Goal: Task Accomplishment & Management: Manage account settings

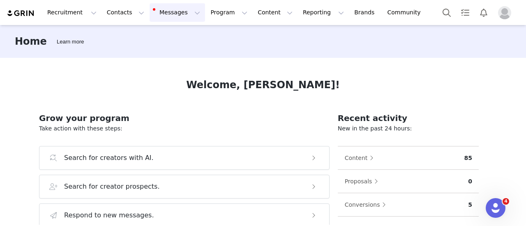
click at [168, 18] on button "Messages Messages" at bounding box center [177, 12] width 55 height 18
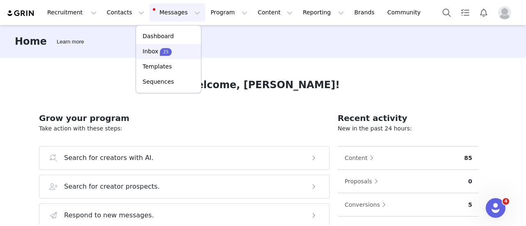
click at [164, 51] on p "25" at bounding box center [165, 52] width 5 height 6
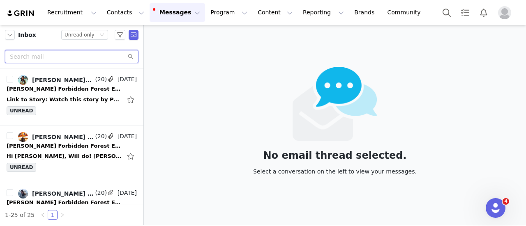
click at [80, 50] on input "text" at bounding box center [72, 56] width 134 height 13
paste input "w@[DOMAIN_NAME]"
type input "w@[DOMAIN_NAME]"
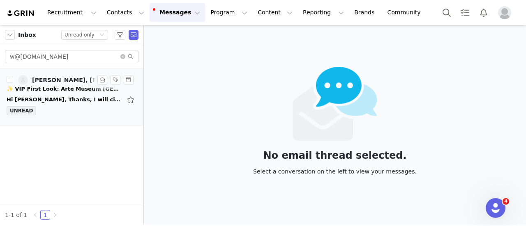
click at [44, 107] on div "UNREAD" at bounding box center [72, 112] width 130 height 12
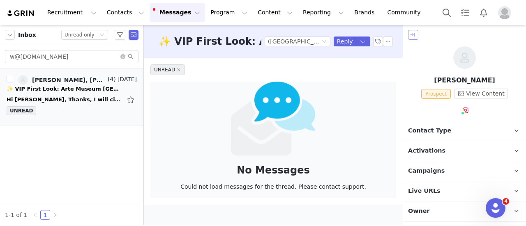
click at [410, 35] on button "button" at bounding box center [413, 35] width 10 height 10
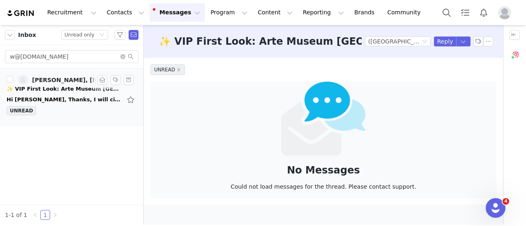
click at [41, 99] on div "Hi Marta, Thanks, I will circle back asap with another date and time! Best, Wen…" at bounding box center [64, 100] width 115 height 8
click at [64, 88] on div "✨ VIP First Look: Arte Museum NYC" at bounding box center [64, 89] width 115 height 8
click at [89, 34] on div "Unread only" at bounding box center [80, 34] width 30 height 9
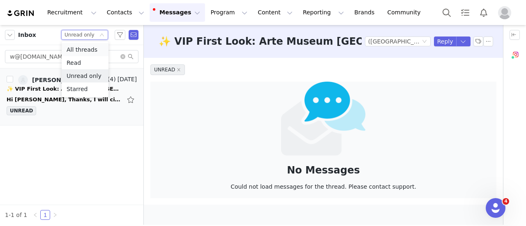
click at [88, 47] on li "All threads" at bounding box center [85, 49] width 47 height 13
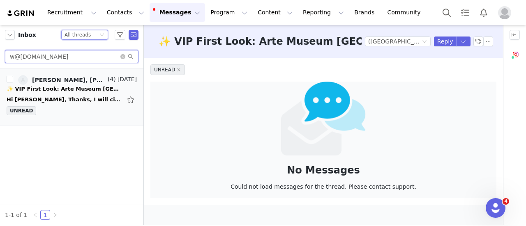
click at [73, 59] on input "w@[DOMAIN_NAME]" at bounding box center [72, 56] width 134 height 13
click at [72, 84] on link "Marta Barroso, Wendy Lam" at bounding box center [62, 80] width 88 height 10
click at [30, 19] on div "Recruitment Recruitment Creator Search Curated Lists Landing Pages Web Extensio…" at bounding box center [218, 12] width 423 height 18
click at [23, 13] on img at bounding box center [21, 13] width 29 height 8
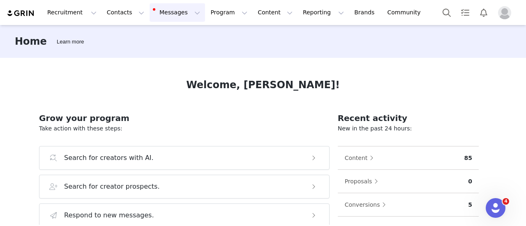
click at [150, 14] on button "Messages Messages" at bounding box center [177, 12] width 55 height 18
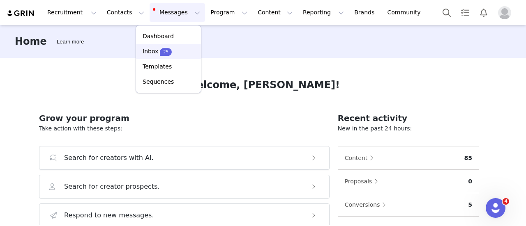
click at [148, 53] on p "Inbox" at bounding box center [151, 51] width 16 height 9
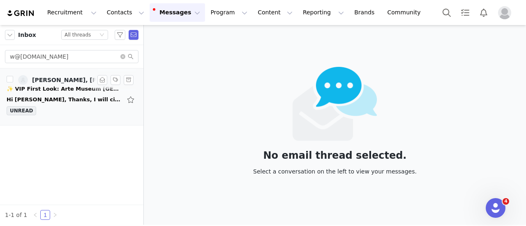
click at [58, 97] on div "Hi Marta, Thanks, I will circle back asap with another date and time! Best, Wen…" at bounding box center [64, 100] width 115 height 8
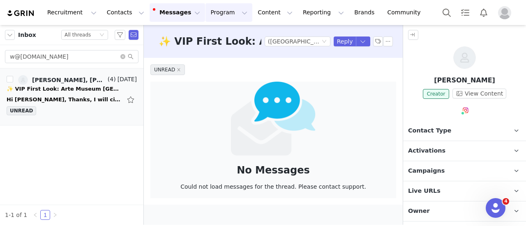
click at [209, 18] on button "Program Program" at bounding box center [229, 12] width 47 height 18
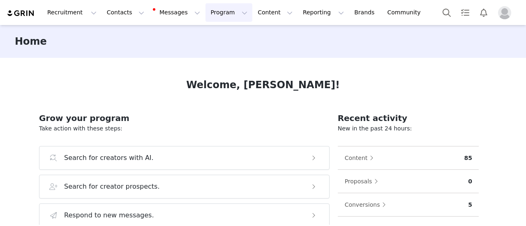
click at [206, 15] on button "Program Program" at bounding box center [229, 12] width 47 height 18
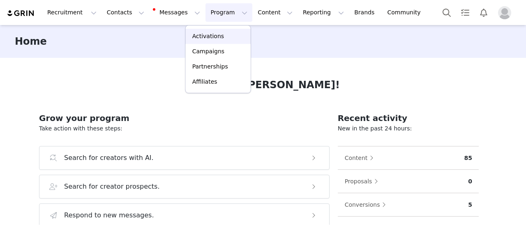
click at [221, 34] on div "Activations" at bounding box center [218, 36] width 55 height 9
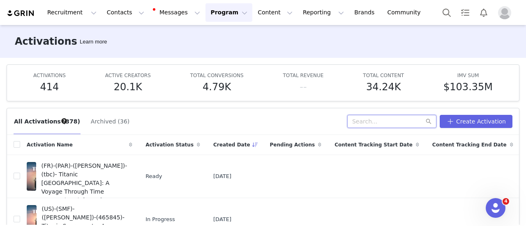
click at [371, 122] on input "text" at bounding box center [391, 121] width 89 height 13
type input "arte museum"
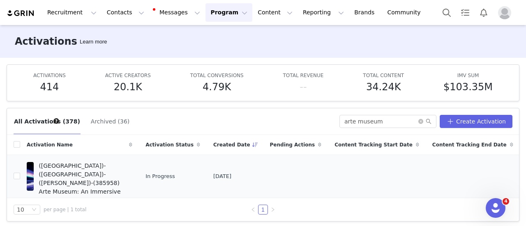
click at [69, 166] on span "([GEOGRAPHIC_DATA])-([GEOGRAPHIC_DATA])-([PERSON_NAME])-(385958) Arte Museum: A…" at bounding box center [83, 183] width 89 height 43
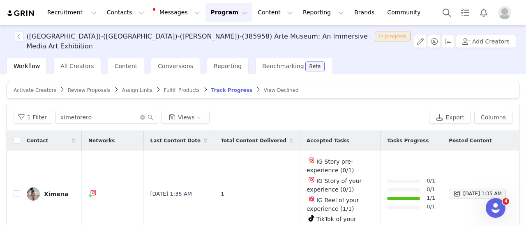
click at [42, 91] on span "Activate Creators" at bounding box center [35, 91] width 43 height 6
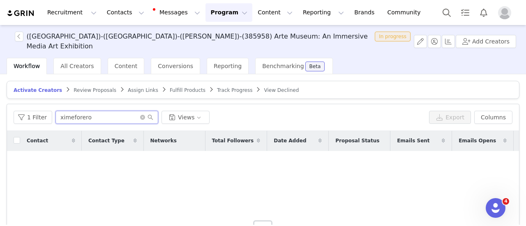
click at [79, 120] on input "ximeforero" at bounding box center [106, 117] width 103 height 13
paste input "w@[DOMAIN_NAME]"
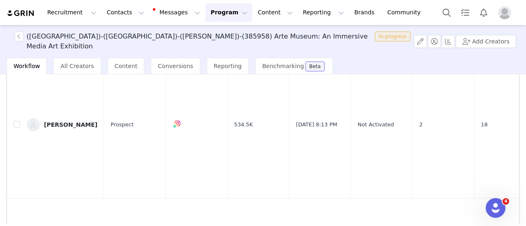
scroll to position [99, 0]
type input "w@[DOMAIN_NAME]"
click at [16, 121] on input "checkbox" at bounding box center [17, 124] width 7 height 7
checkbox input "true"
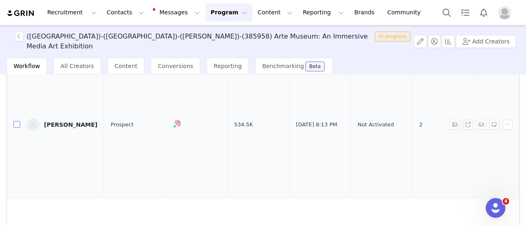
checkbox input "true"
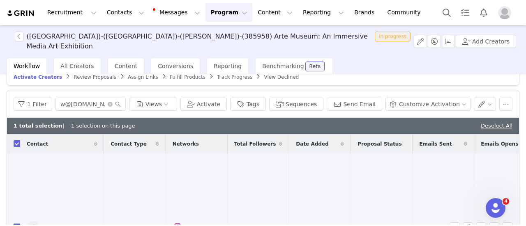
scroll to position [8, 0]
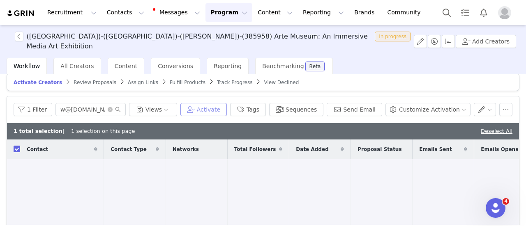
click at [213, 109] on button "Activate" at bounding box center [203, 109] width 46 height 13
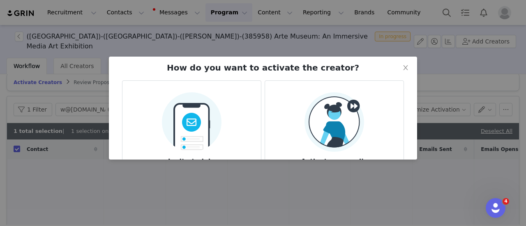
drag, startPoint x: 330, startPoint y: 106, endPoint x: 298, endPoint y: 107, distance: 32.5
click at [298, 107] on div "Activate manually Create the creators activation terms & start working with the…" at bounding box center [334, 140] width 125 height 97
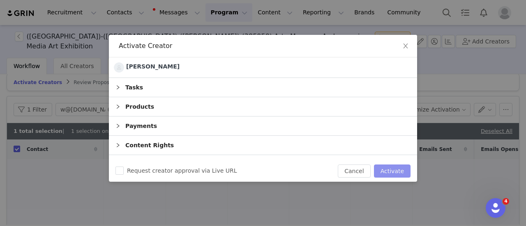
click at [392, 169] on button "Activate" at bounding box center [392, 171] width 37 height 13
checkbox input "false"
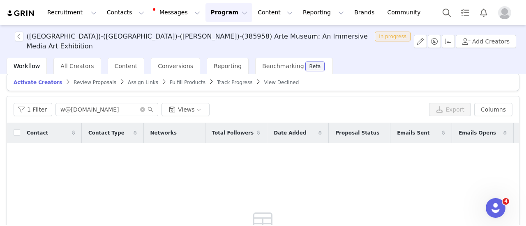
click at [128, 85] on span "Assign Links" at bounding box center [143, 83] width 30 height 6
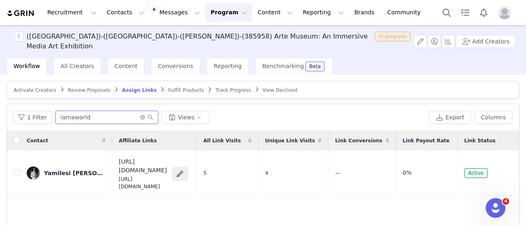
click at [96, 121] on input "iamaworld" at bounding box center [106, 117] width 103 height 13
paste input "w@[DOMAIN_NAME]"
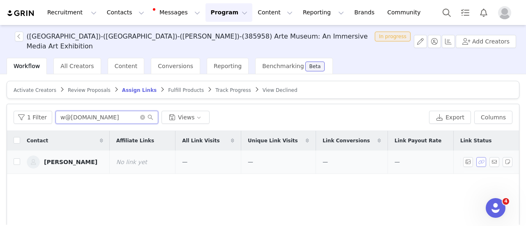
type input "w@[DOMAIN_NAME]"
click at [476, 163] on button "button" at bounding box center [481, 162] width 10 height 10
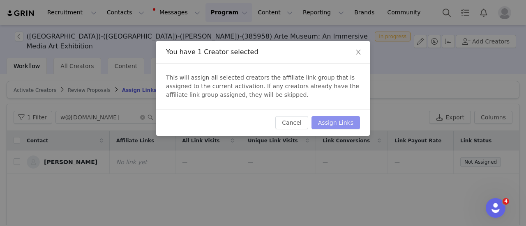
click at [329, 120] on button "Assign Links" at bounding box center [336, 122] width 49 height 13
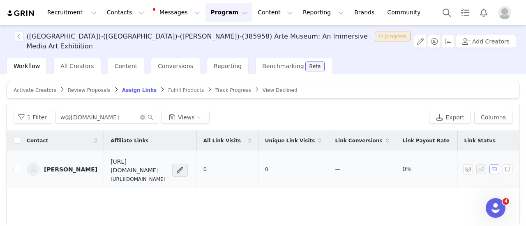
click at [490, 166] on button "button" at bounding box center [495, 170] width 10 height 10
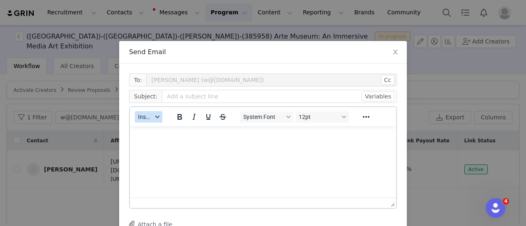
click at [145, 119] on span "Insert" at bounding box center [145, 117] width 14 height 7
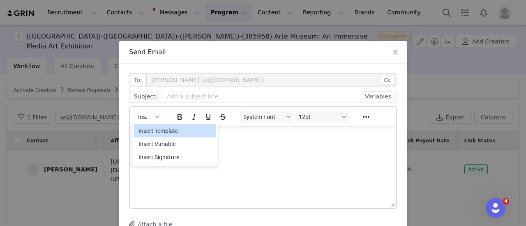
click at [174, 133] on div "Insert Template" at bounding box center [176, 131] width 74 height 10
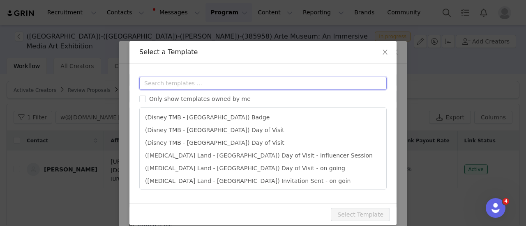
click at [234, 78] on input "text" at bounding box center [262, 83] width 247 height 13
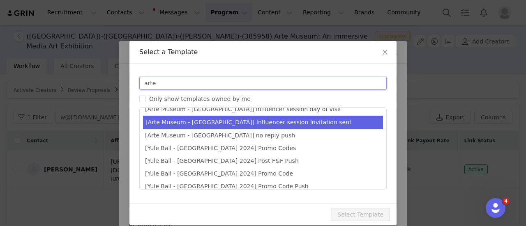
type input "arte"
click at [234, 127] on li "[Arte Museum - [GEOGRAPHIC_DATA]] Influencer session Invitation sent" at bounding box center [263, 123] width 240 height 14
type input "✨ You’re on the Guest List! [GEOGRAPHIC_DATA] VIP Preview"
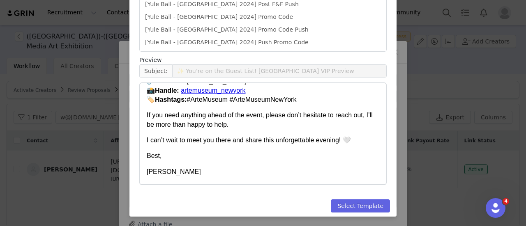
scroll to position [122, 0]
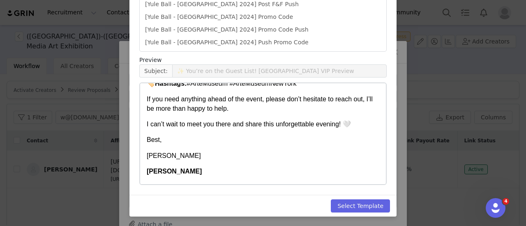
click at [174, 161] on body "Hi [first_name], I’m delighted to confirm that you’re officially on the guest l…" at bounding box center [263, 179] width 233 height 422
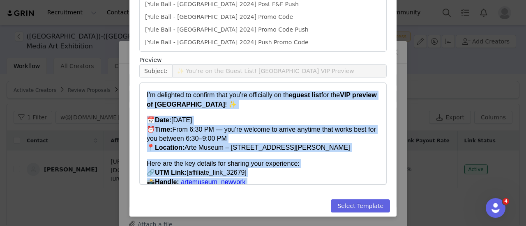
scroll to position [0, 0]
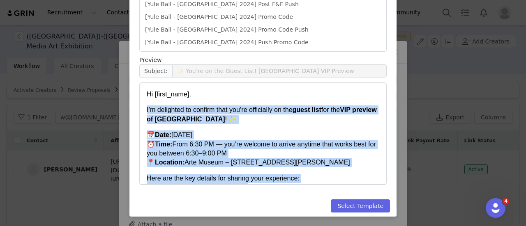
drag, startPoint x: 174, startPoint y: 161, endPoint x: 142, endPoint y: 107, distance: 63.0
copy body "I’m delighted to confirm that you’re officially on the guest list for the VIP p…"
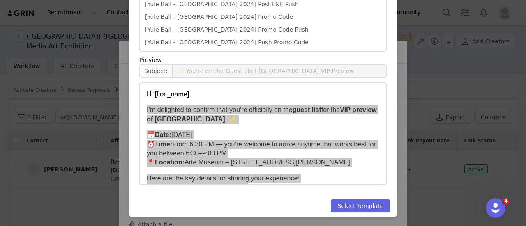
click at [447, 94] on div "Select a Template Templates arte Only show templates owned by me [Arte Museum -…" at bounding box center [263, 113] width 526 height 226
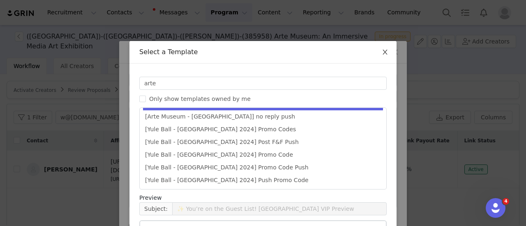
click at [382, 53] on icon "icon: close" at bounding box center [385, 52] width 7 height 7
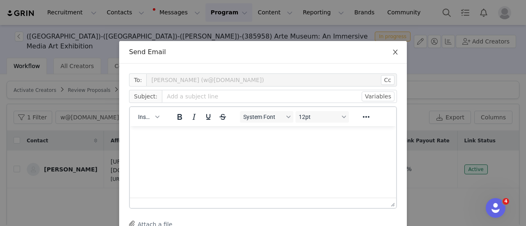
click at [393, 55] on icon "icon: close" at bounding box center [395, 52] width 5 height 5
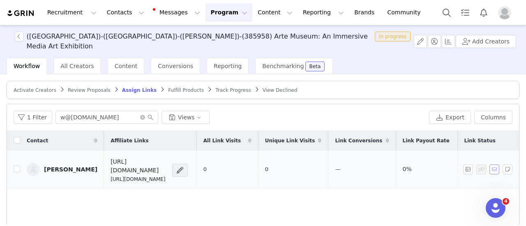
scroll to position [49, 0]
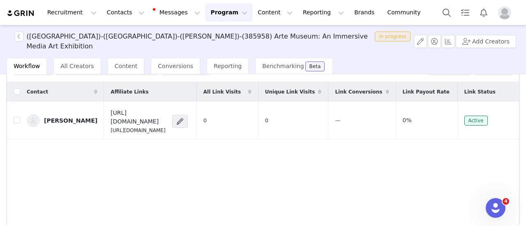
click at [433, 144] on div "Contact Affiliate Links All Link Visits Unique Link Visits Link Conversions Lin…" at bounding box center [263, 180] width 512 height 196
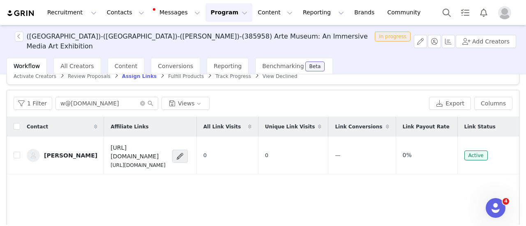
scroll to position [14, 0]
click at [18, 152] on input "checkbox" at bounding box center [17, 155] width 7 height 7
checkbox input "true"
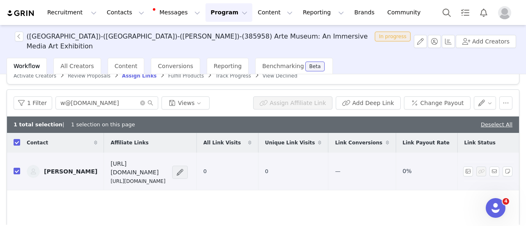
click at [184, 170] on span at bounding box center [180, 173] width 8 height 10
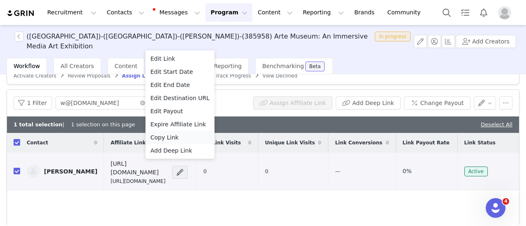
click at [167, 142] on li "Copy Link" at bounding box center [180, 137] width 69 height 13
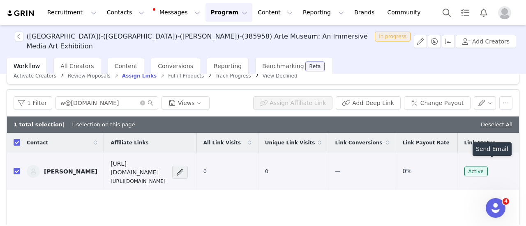
drag, startPoint x: 486, startPoint y: 168, endPoint x: 320, endPoint y: 189, distance: 167.3
click at [320, 189] on div "Contact Affiliate Links All Link Visits Unique Link Visits Link Conversions Lin…" at bounding box center [263, 223] width 512 height 180
click at [490, 167] on button "button" at bounding box center [495, 172] width 10 height 10
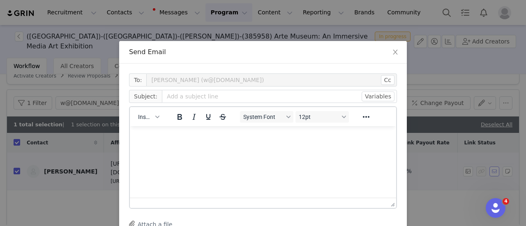
scroll to position [0, 0]
click at [135, 113] on button "Insert" at bounding box center [149, 117] width 28 height 12
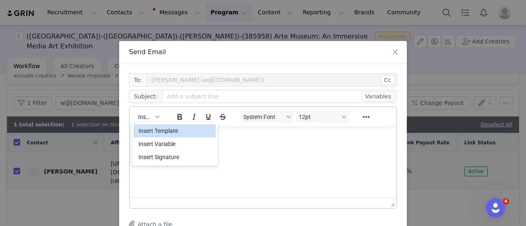
click at [176, 132] on div "Insert Template" at bounding box center [176, 131] width 74 height 10
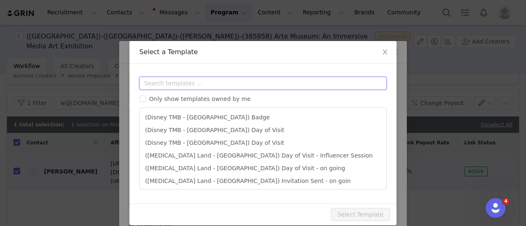
click at [184, 82] on input "text" at bounding box center [262, 83] width 247 height 13
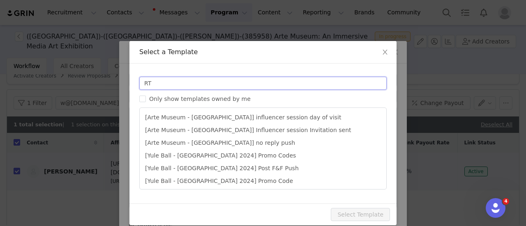
type input "R"
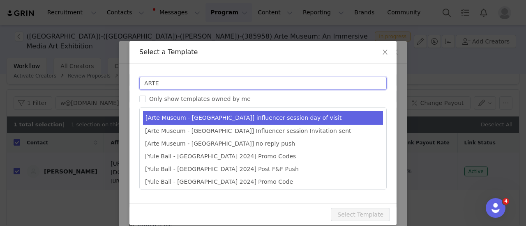
type input "ARTE"
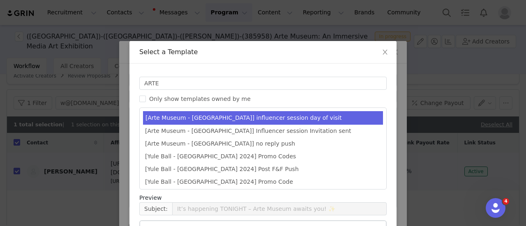
click at [183, 120] on li "[Arte Museum - [GEOGRAPHIC_DATA]] influencer session day of visit" at bounding box center [263, 118] width 240 height 14
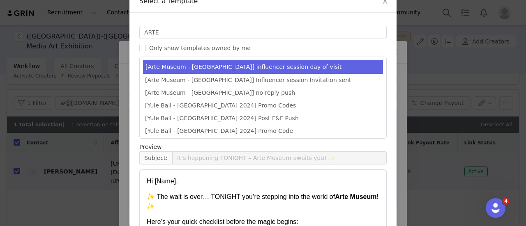
scroll to position [51, 0]
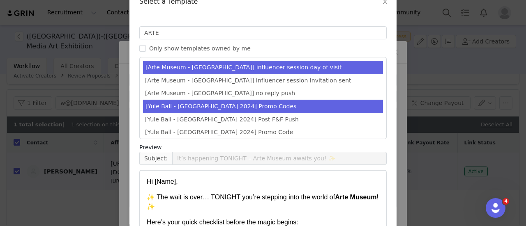
click at [200, 106] on li "[Yule Ball - [GEOGRAPHIC_DATA] 2024] Promo Codes" at bounding box center [263, 107] width 240 height 14
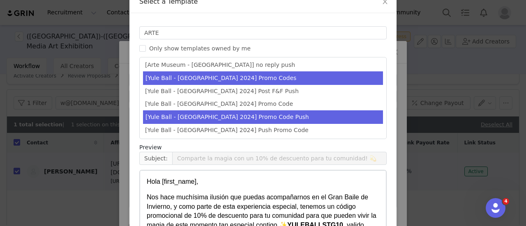
scroll to position [0, 0]
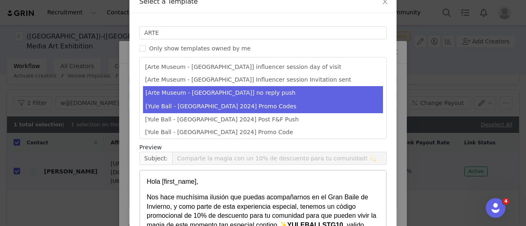
click at [205, 89] on li "[Arte Museum - [GEOGRAPHIC_DATA]] no reply push" at bounding box center [263, 93] width 240 height 14
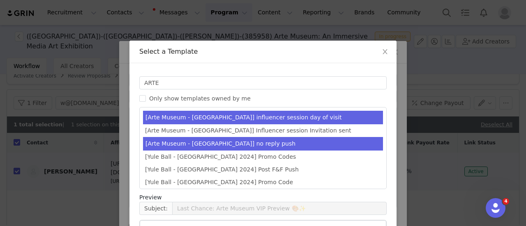
click at [223, 117] on li "[Arte Museum - [GEOGRAPHIC_DATA]] influencer session day of visit" at bounding box center [263, 118] width 240 height 14
type input "It’s happening TONIGHT – Arte Museum awaits you! ✨"
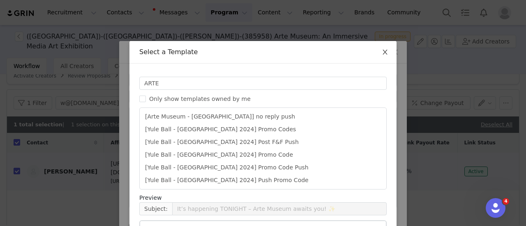
click at [382, 53] on icon "icon: close" at bounding box center [385, 52] width 7 height 7
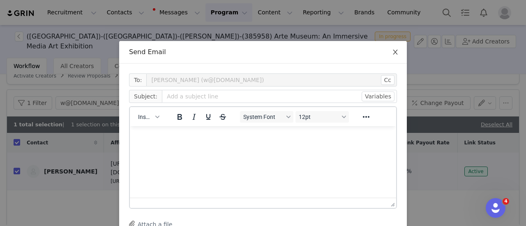
click at [393, 51] on icon "icon: close" at bounding box center [395, 52] width 7 height 7
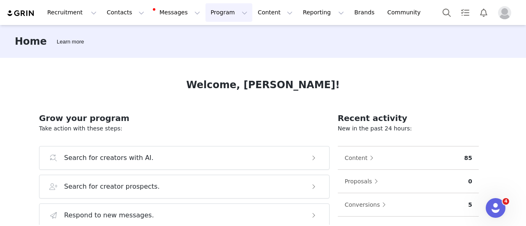
click at [208, 9] on button "Program Program" at bounding box center [229, 12] width 47 height 18
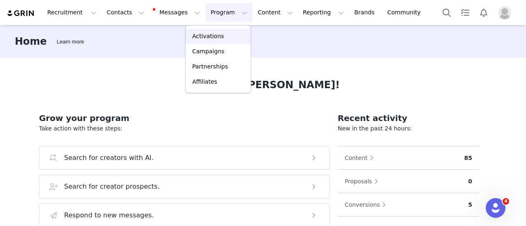
click at [209, 30] on link "Activations" at bounding box center [218, 36] width 65 height 15
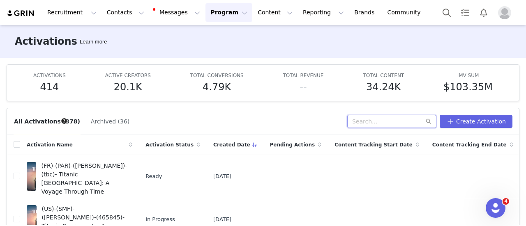
click at [395, 125] on input "text" at bounding box center [391, 121] width 89 height 13
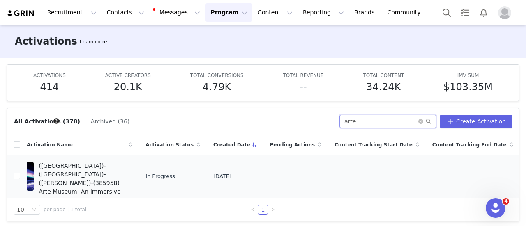
type input "arte"
click at [103, 166] on span "([GEOGRAPHIC_DATA])-([GEOGRAPHIC_DATA])-([PERSON_NAME])-(385958) Arte Museum: A…" at bounding box center [83, 183] width 89 height 43
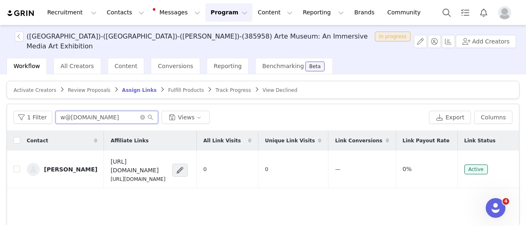
click at [80, 113] on input "w@[DOMAIN_NAME]" at bounding box center [106, 117] width 103 height 13
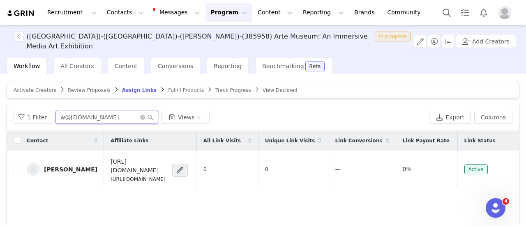
click at [80, 113] on input "w@[DOMAIN_NAME]" at bounding box center [106, 117] width 103 height 13
paste input "janeaugustnyc@gmail.com"
type input "janeaugustnyc@gmail.com"
click at [184, 166] on span at bounding box center [180, 171] width 8 height 10
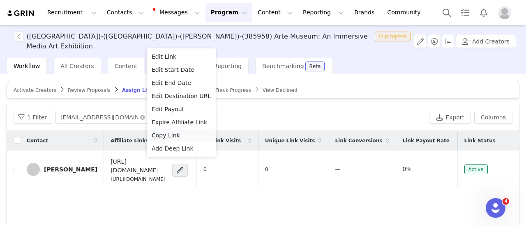
click at [179, 134] on div "Copy Link" at bounding box center [181, 135] width 59 height 9
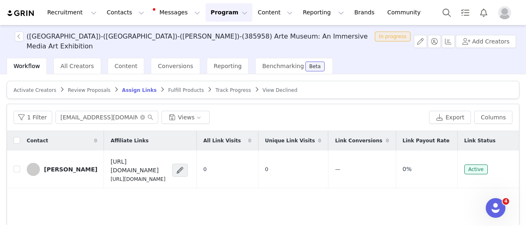
click at [206, 15] on button "Program Program" at bounding box center [229, 12] width 47 height 18
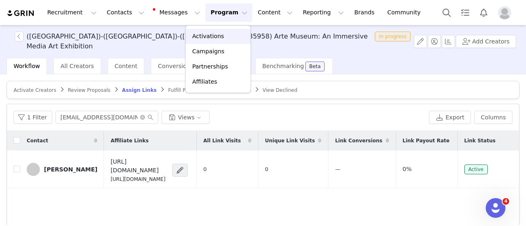
click at [210, 37] on p "Activations" at bounding box center [208, 36] width 32 height 9
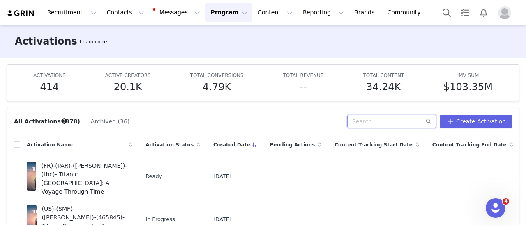
click at [398, 122] on input "text" at bounding box center [391, 121] width 89 height 13
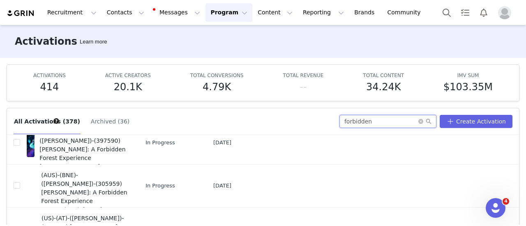
scroll to position [77, 0]
type input "forbidden"
click at [68, 190] on span "(AUS)-(BNE)-(Marta)-(305959) Harry Potter: A Forbidden Forest Experience" at bounding box center [84, 188] width 86 height 35
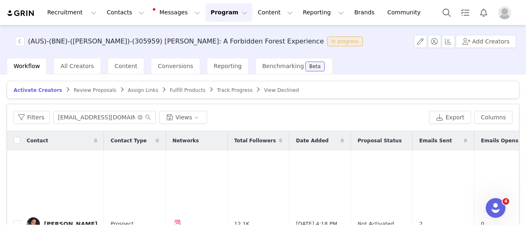
click at [102, 126] on div "Filters parisevans1420@gmail.com Views Export Columns" at bounding box center [263, 117] width 512 height 27
click at [102, 120] on input "parisevans1420@gmail.com" at bounding box center [104, 117] width 103 height 13
paste input "danniirodgers"
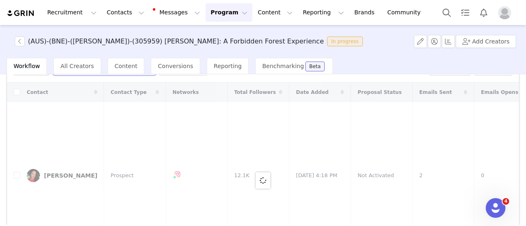
scroll to position [49, 0]
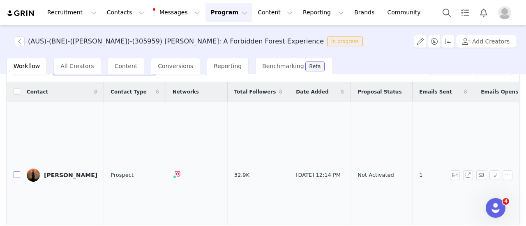
type input "danniirodgers"
click at [17, 172] on input "checkbox" at bounding box center [17, 175] width 7 height 7
checkbox input "true"
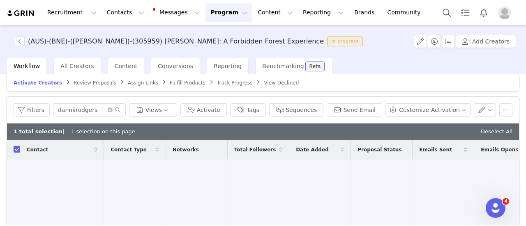
scroll to position [8, 0]
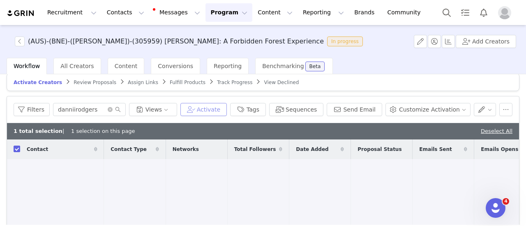
click at [212, 107] on button "Activate" at bounding box center [203, 109] width 46 height 13
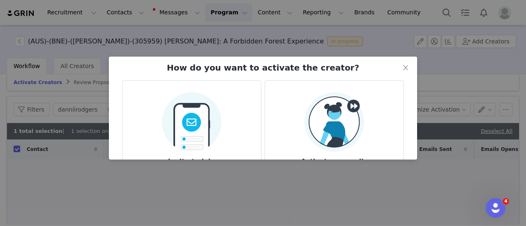
click at [320, 112] on img at bounding box center [335, 122] width 60 height 60
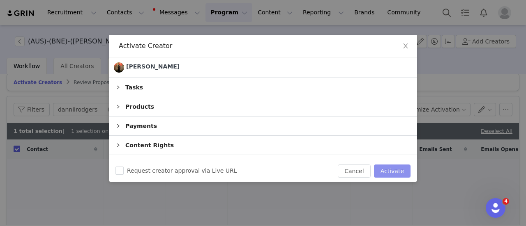
click at [398, 168] on button "Activate" at bounding box center [392, 171] width 37 height 13
checkbox input "false"
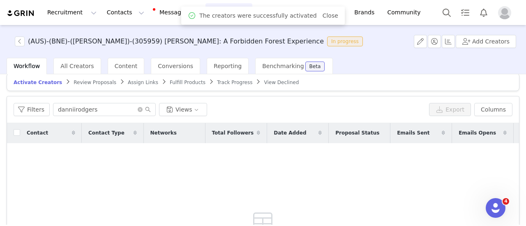
click at [128, 83] on span "Assign Links" at bounding box center [143, 83] width 30 height 6
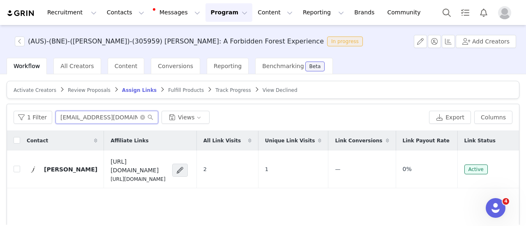
click at [95, 122] on input "jamiecamero@outlook.com" at bounding box center [106, 117] width 103 height 13
paste input "danniirodgers"
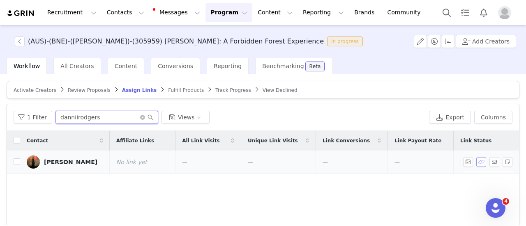
type input "danniirodgers"
click at [476, 163] on button "button" at bounding box center [481, 162] width 10 height 10
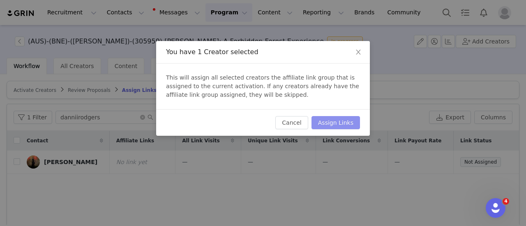
click at [335, 116] on button "Assign Links" at bounding box center [336, 122] width 49 height 13
click at [330, 121] on button "Assign Links" at bounding box center [332, 122] width 58 height 13
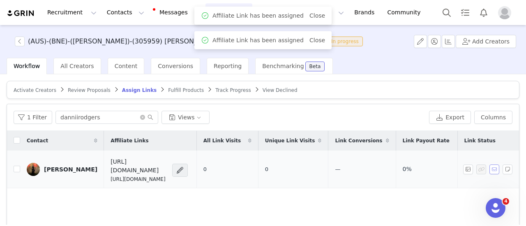
click at [490, 165] on button "button" at bounding box center [495, 170] width 10 height 10
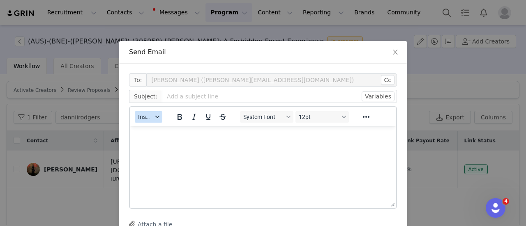
click at [146, 114] on span "Insert" at bounding box center [145, 117] width 14 height 7
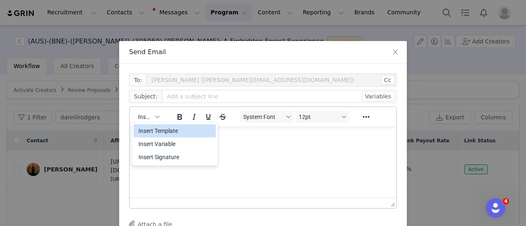
click at [147, 134] on div "Insert Template" at bounding box center [176, 131] width 74 height 10
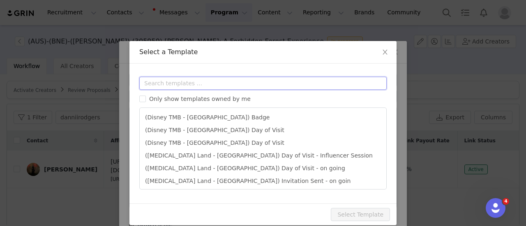
click at [184, 78] on input "text" at bounding box center [262, 83] width 247 height 13
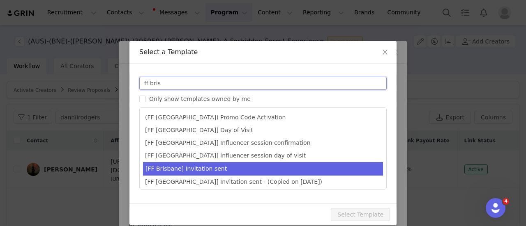
type input "ff bris"
click at [179, 167] on li "[FF Brisbane] Invitation sent" at bounding box center [263, 169] width 240 height 14
type input "Fever x [instagram_username] | Your Invitations for Harry Potter: A Forbidden F…"
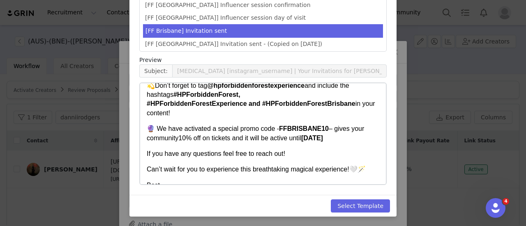
scroll to position [164, 0]
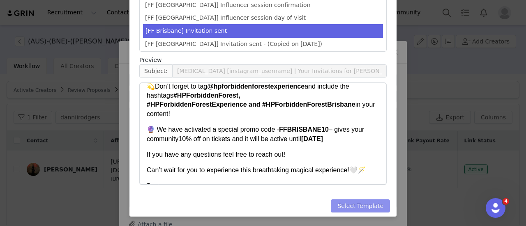
click at [355, 203] on button "Select Template" at bounding box center [360, 206] width 59 height 13
type input "Fever x [instagram_username] | Your Invitations for Harry Potter: A Forbidden F…"
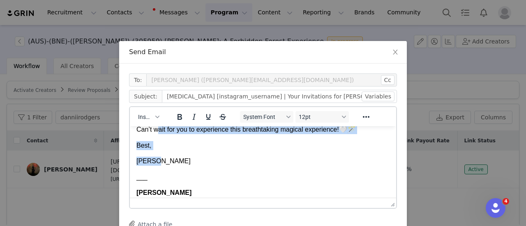
scroll to position [0, 0]
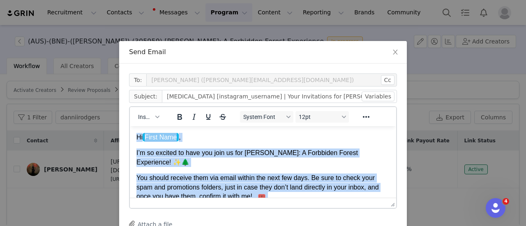
drag, startPoint x: 164, startPoint y: 169, endPoint x: 261, endPoint y: 193, distance: 100.0
